Goal: Information Seeking & Learning: Learn about a topic

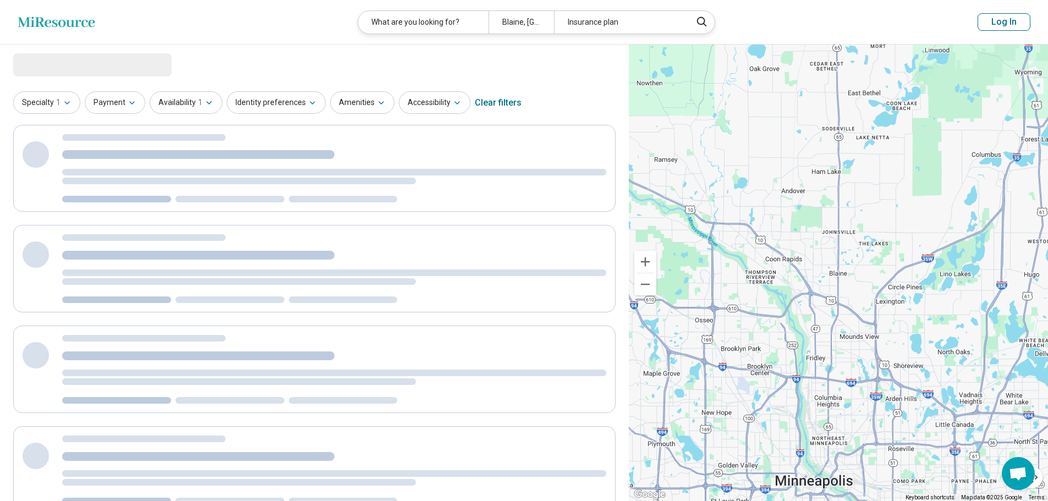
select select "***"
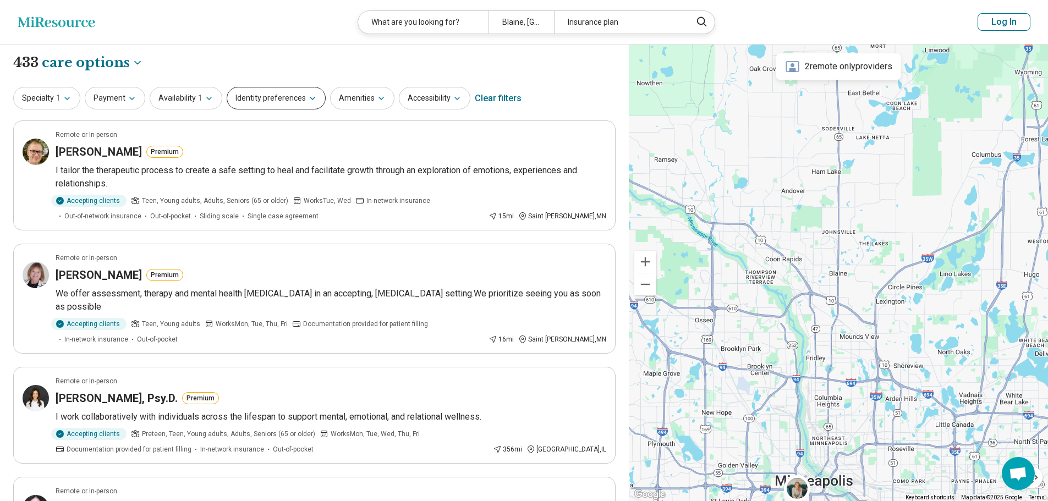
click at [308, 94] on icon "button" at bounding box center [312, 98] width 9 height 9
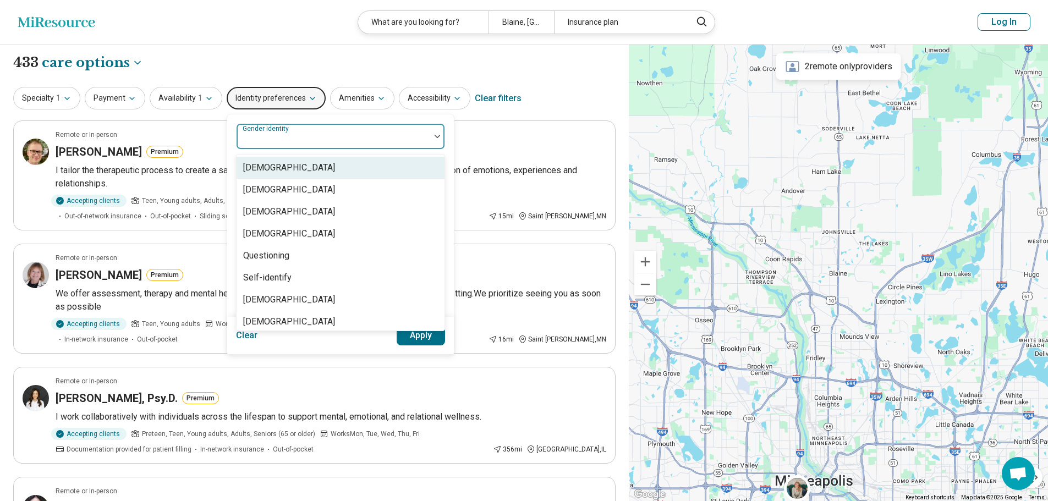
click at [305, 130] on div at bounding box center [333, 136] width 194 height 24
click at [295, 130] on div at bounding box center [333, 136] width 194 height 24
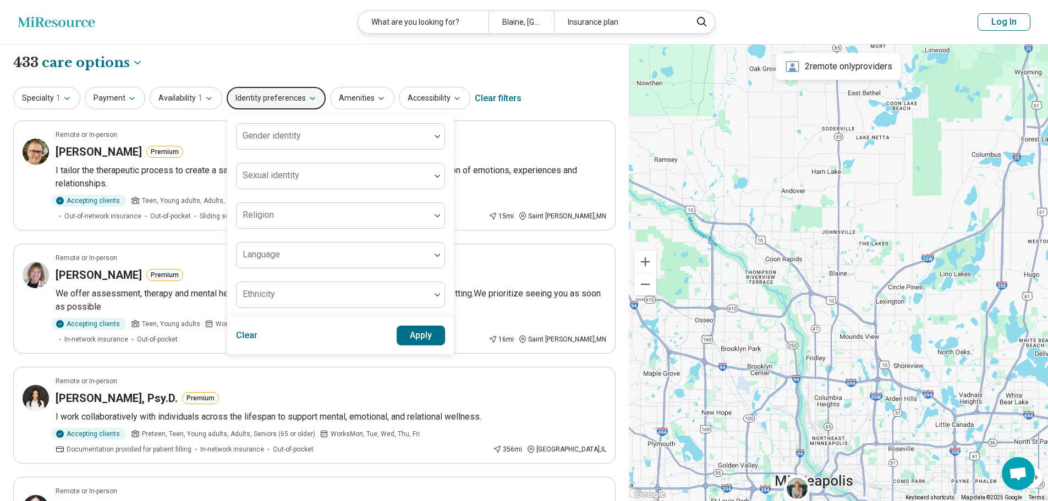
click at [279, 57] on div "**********" at bounding box center [314, 62] width 602 height 19
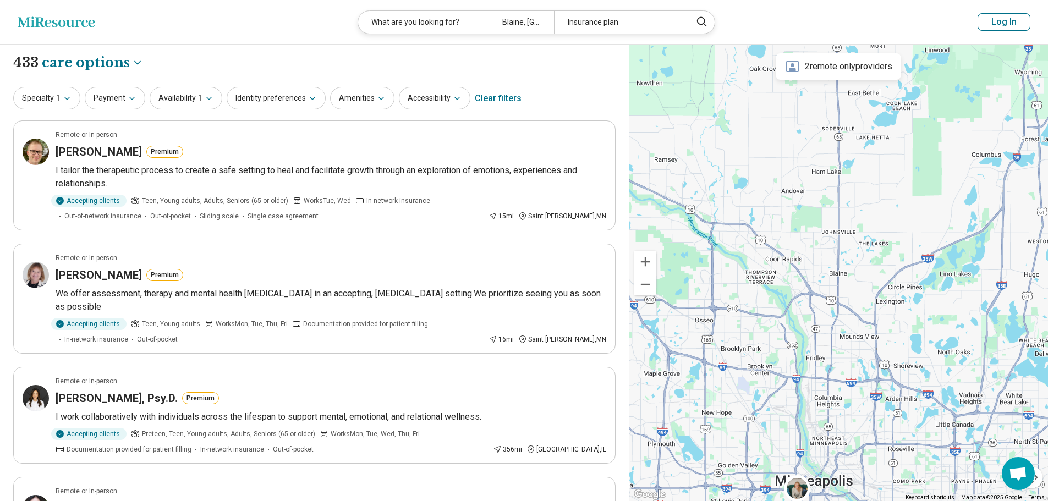
click at [144, 101] on div "Specialty 1 Payment Availability 1 Identity preferences Amenities Accessibility…" at bounding box center [314, 98] width 602 height 26
click at [61, 96] on button "Specialty 1" at bounding box center [46, 98] width 67 height 23
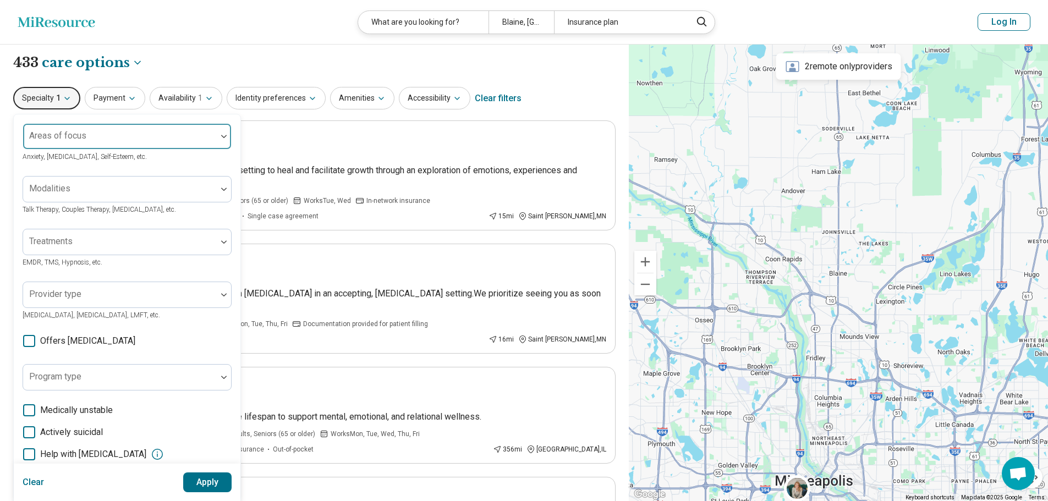
click at [120, 134] on div at bounding box center [119, 140] width 185 height 15
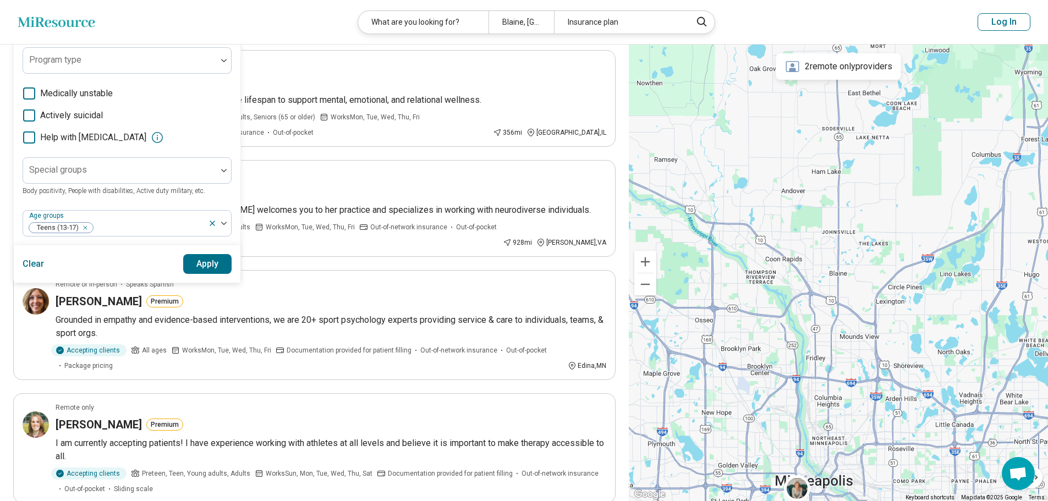
scroll to position [330, 0]
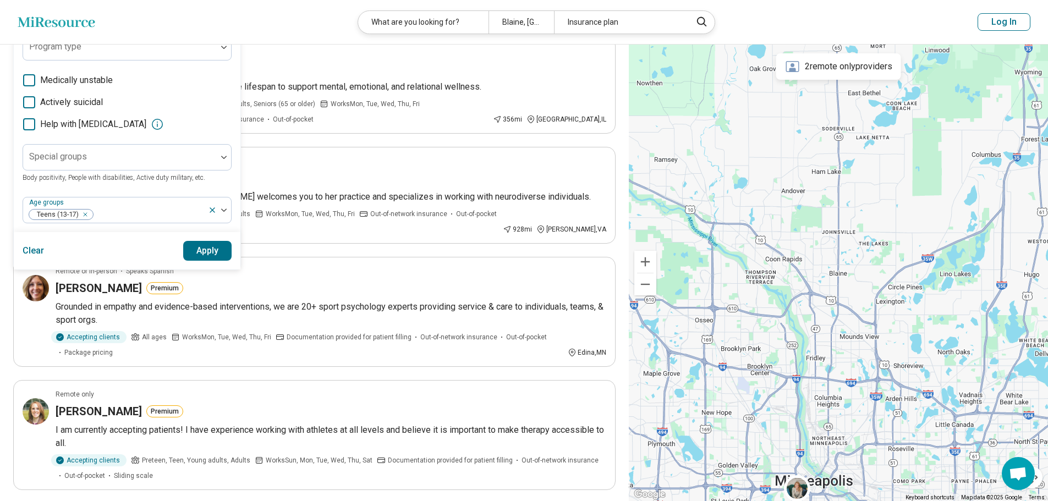
click at [208, 247] on button "Apply" at bounding box center [207, 251] width 49 height 20
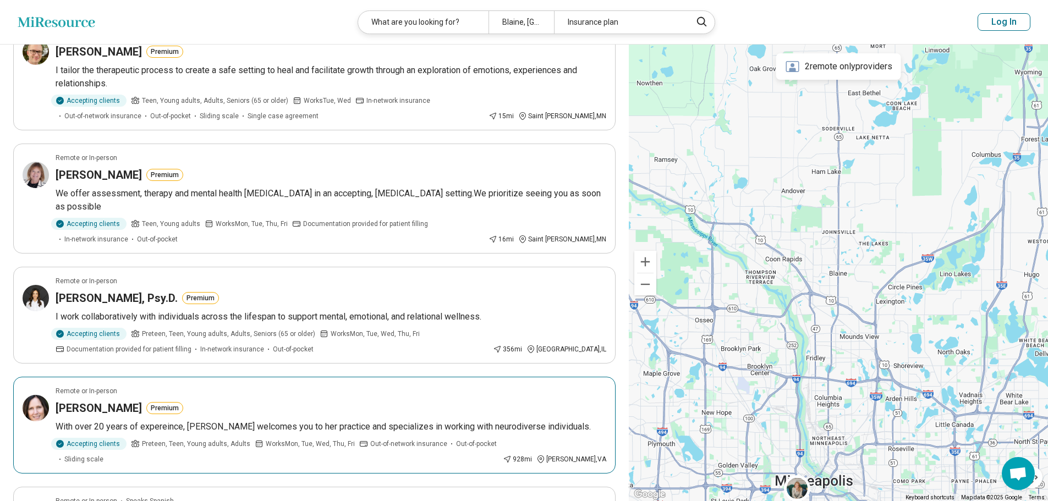
scroll to position [0, 0]
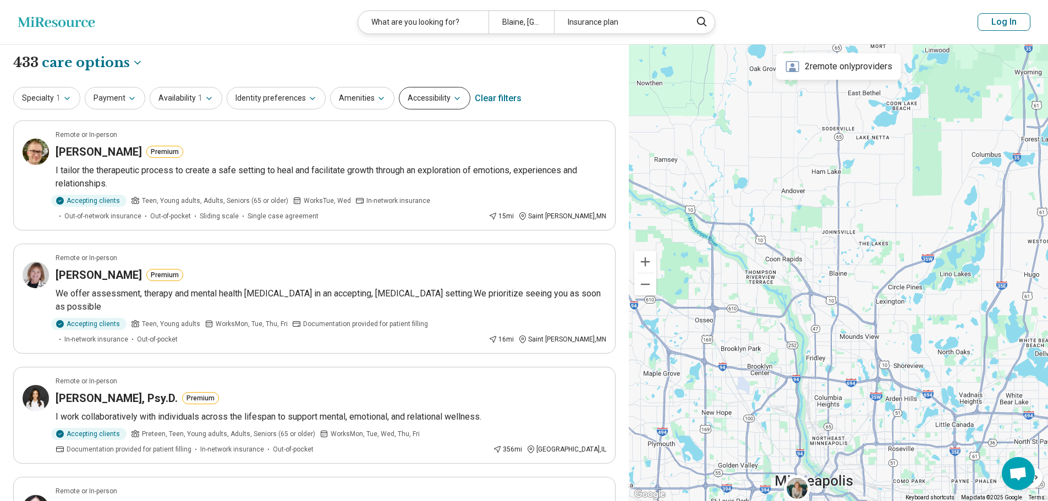
click at [455, 98] on button "Accessibility" at bounding box center [434, 98] width 71 height 23
